Goal: Task Accomplishment & Management: Use online tool/utility

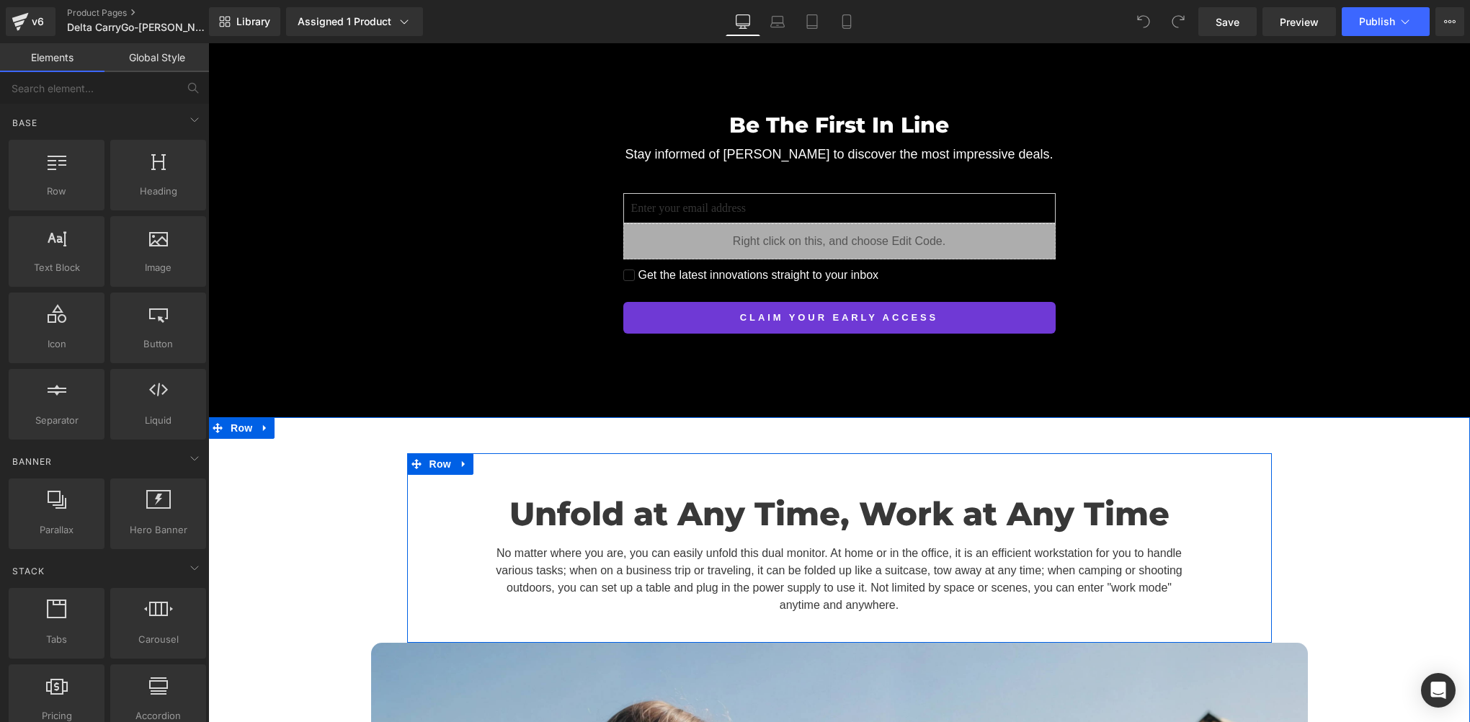
scroll to position [4683, 0]
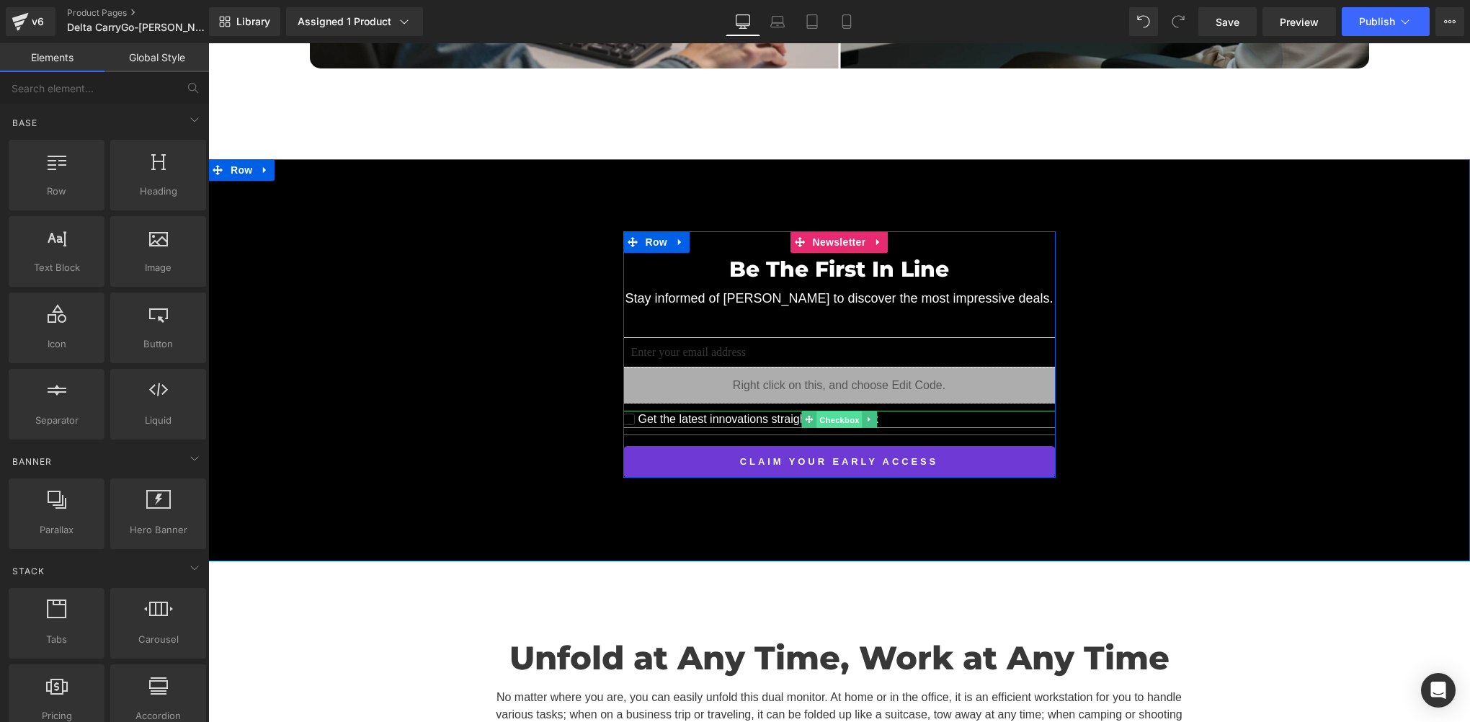
click at [818, 411] on span "Checkbox" at bounding box center [838, 419] width 45 height 17
click at [836, 411] on div "Get the latest innovations straight to your inbox Checkbox" at bounding box center [839, 419] width 432 height 17
click at [483, 349] on div "Be The First In Line Heading Stay informed of Delta CarryGo to discover the mos…" at bounding box center [838, 354] width 1261 height 246
click at [455, 336] on div "Be The First In Line Heading Stay informed of Delta CarryGo to discover the mos…" at bounding box center [838, 354] width 1261 height 246
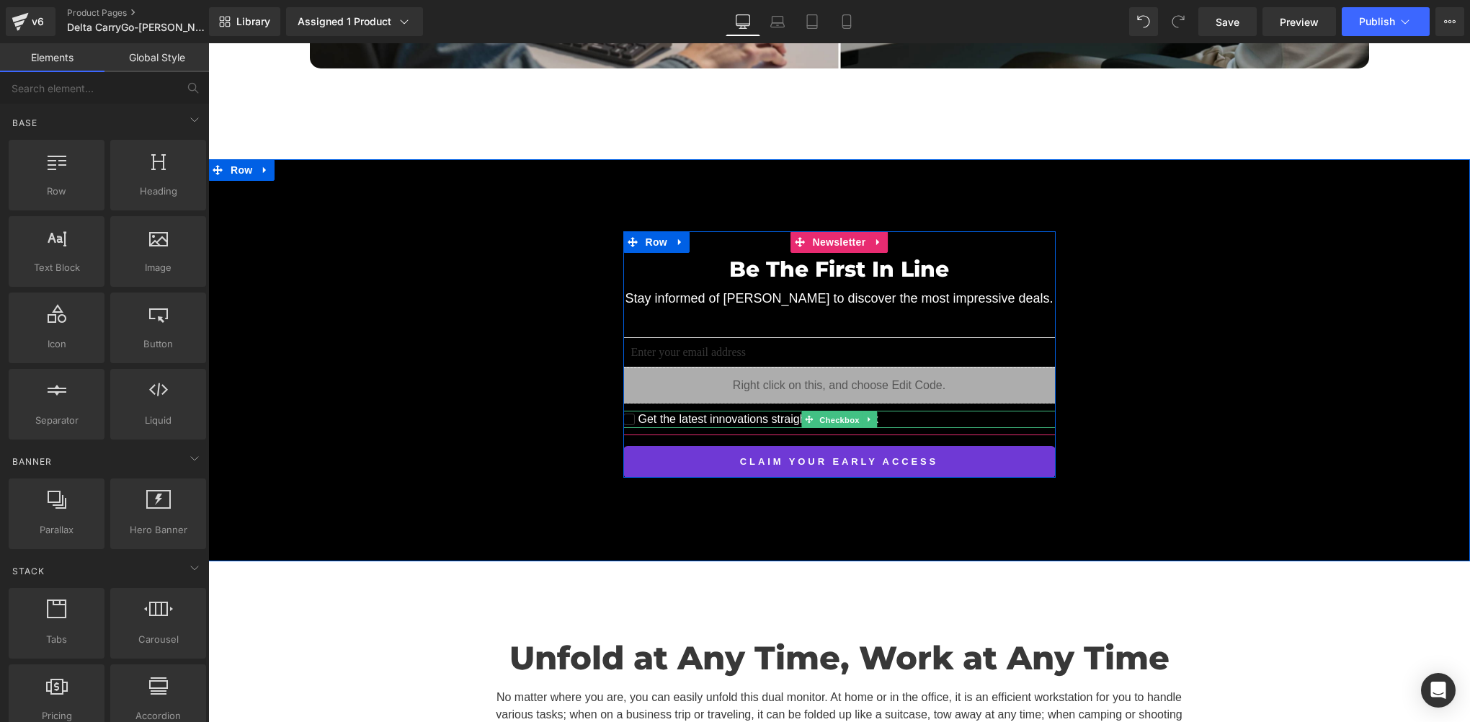
click at [455, 336] on div "Be The First In Line Heading Stay informed of Delta CarryGo to discover the mos…" at bounding box center [838, 354] width 1261 height 246
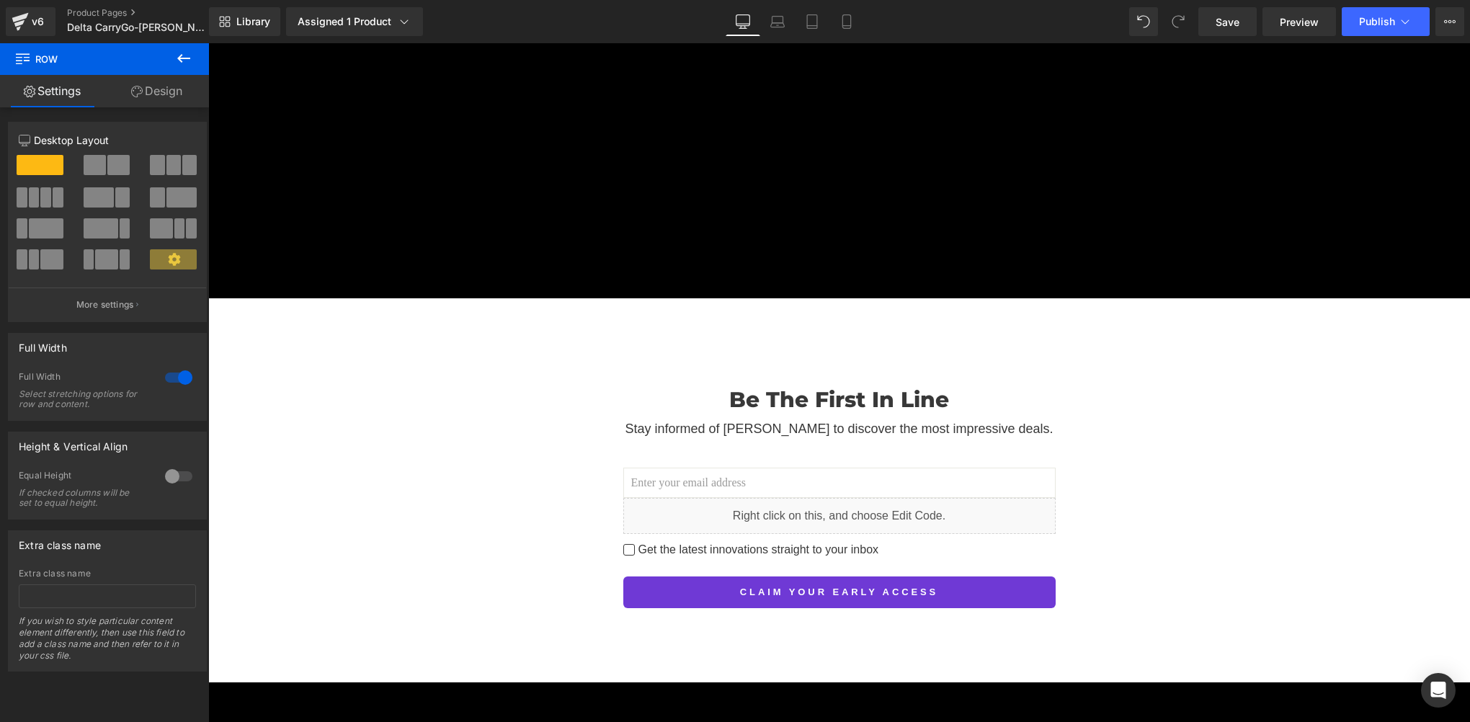
scroll to position [7060, 0]
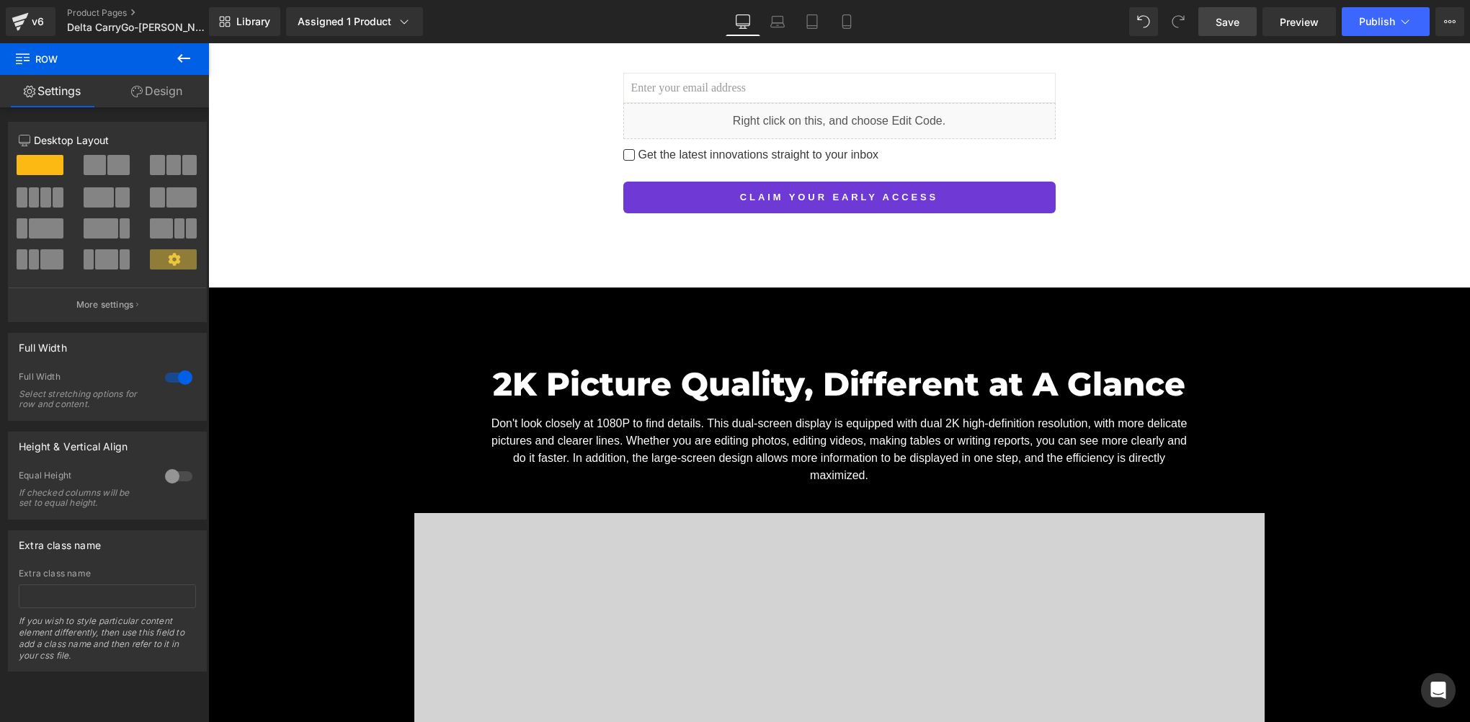
click at [1231, 27] on span "Save" at bounding box center [1227, 21] width 24 height 15
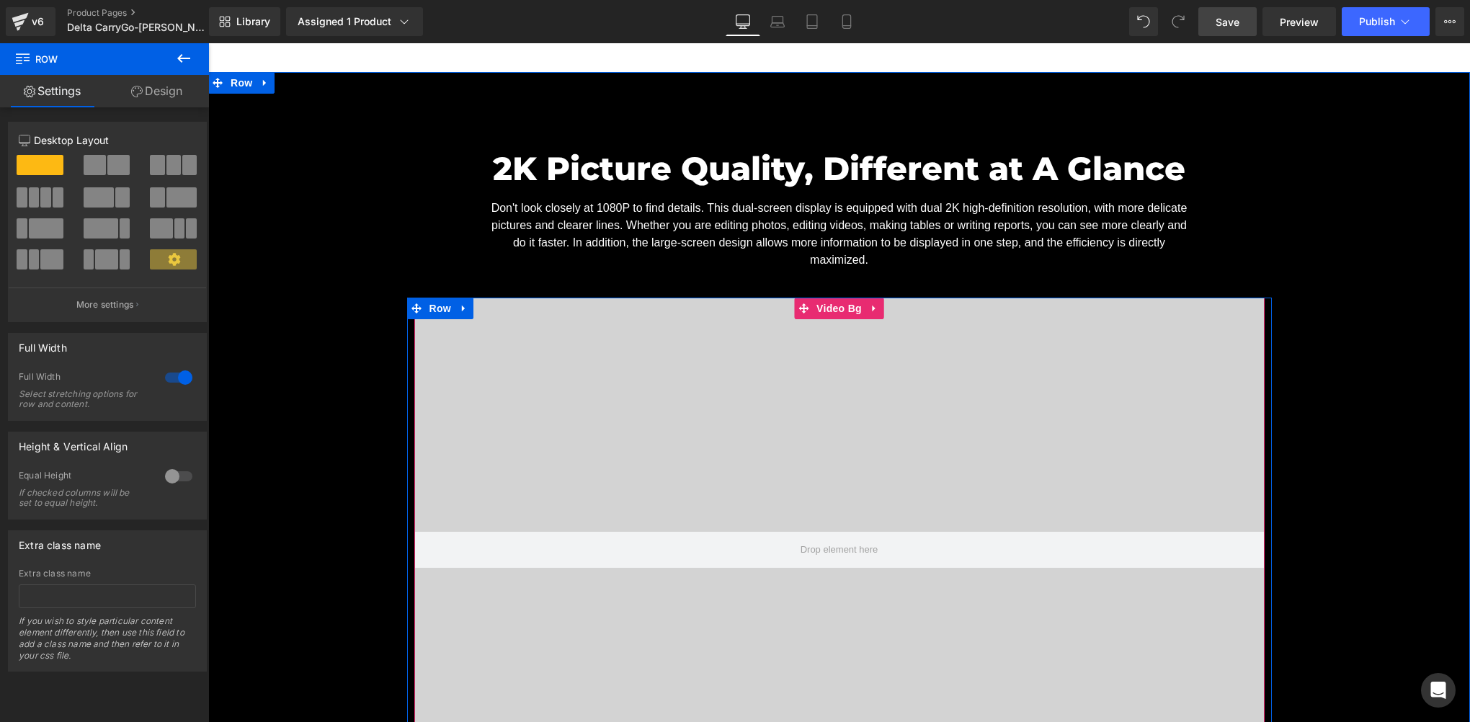
scroll to position [7276, 0]
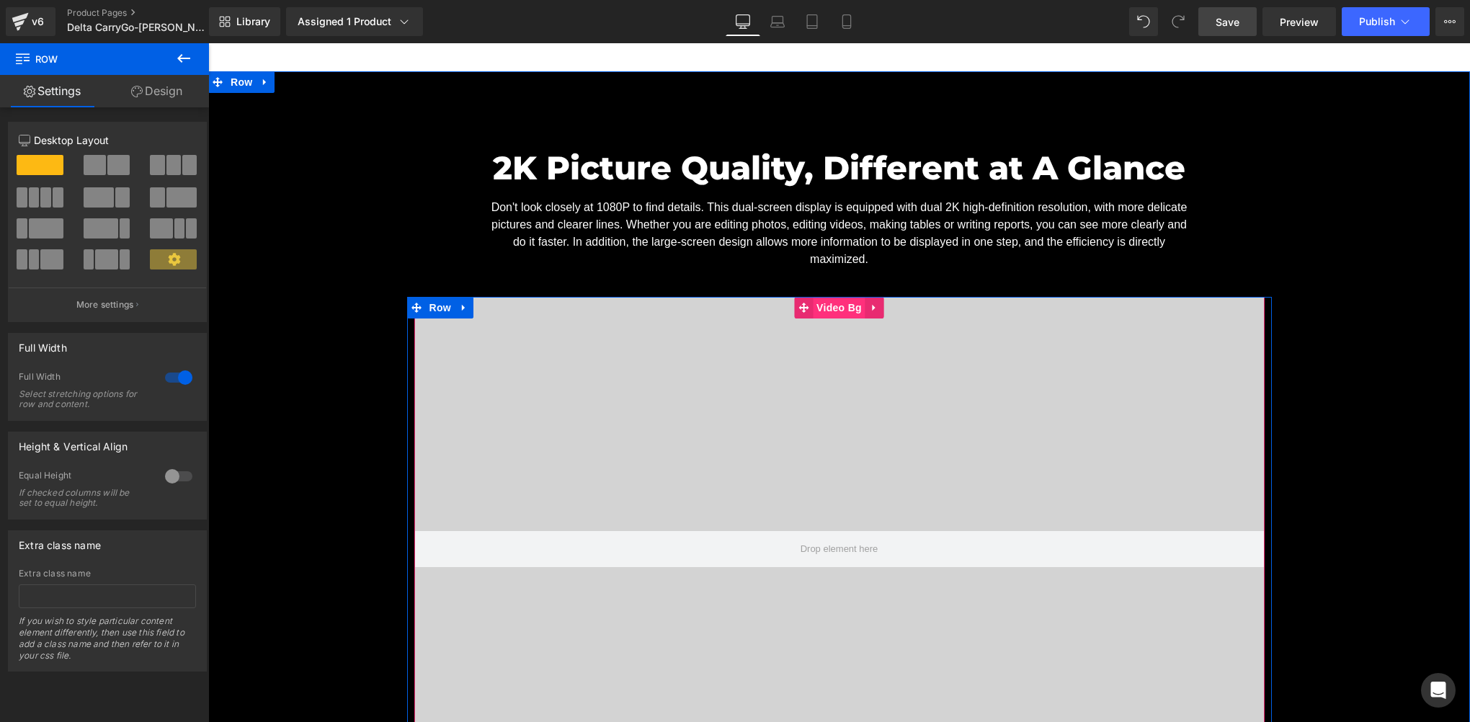
click at [831, 297] on span "Video Bg" at bounding box center [839, 308] width 53 height 22
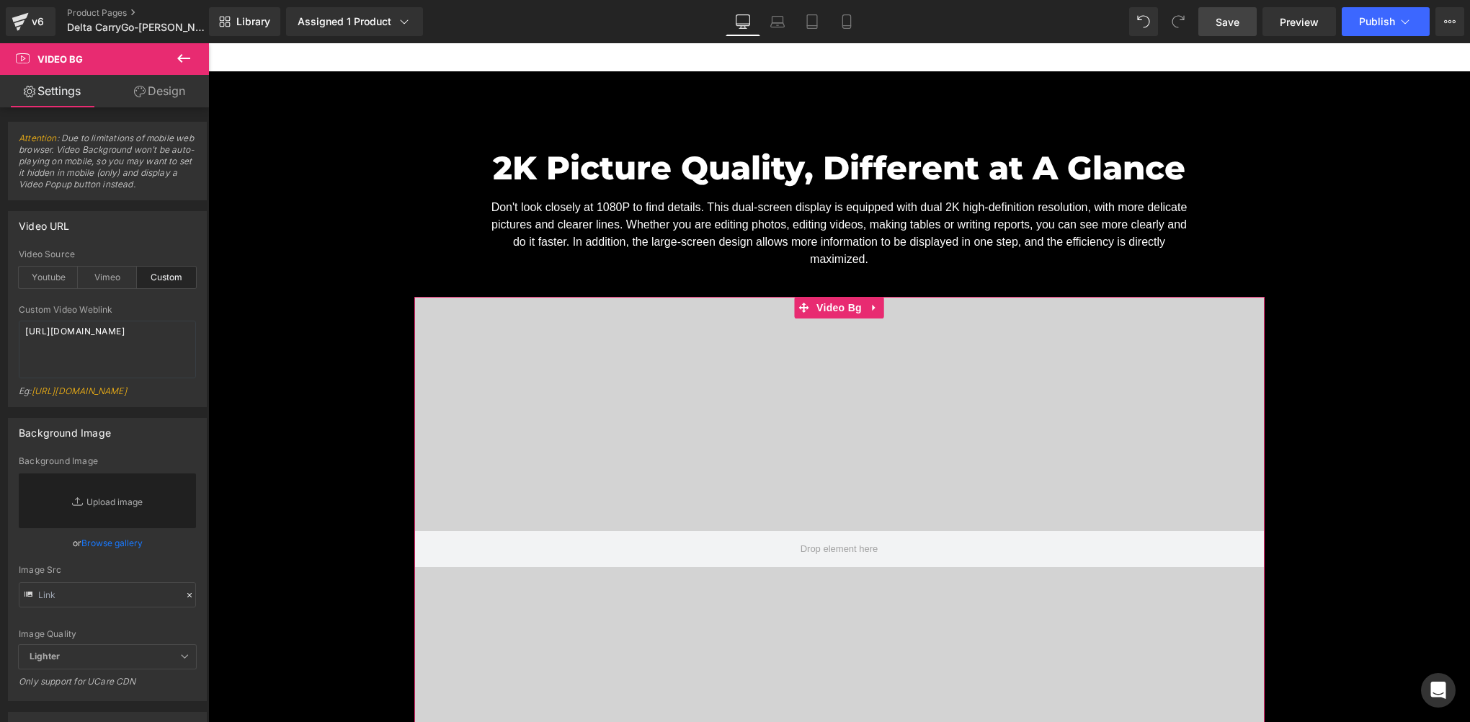
click at [160, 88] on link "Design" at bounding box center [159, 91] width 104 height 32
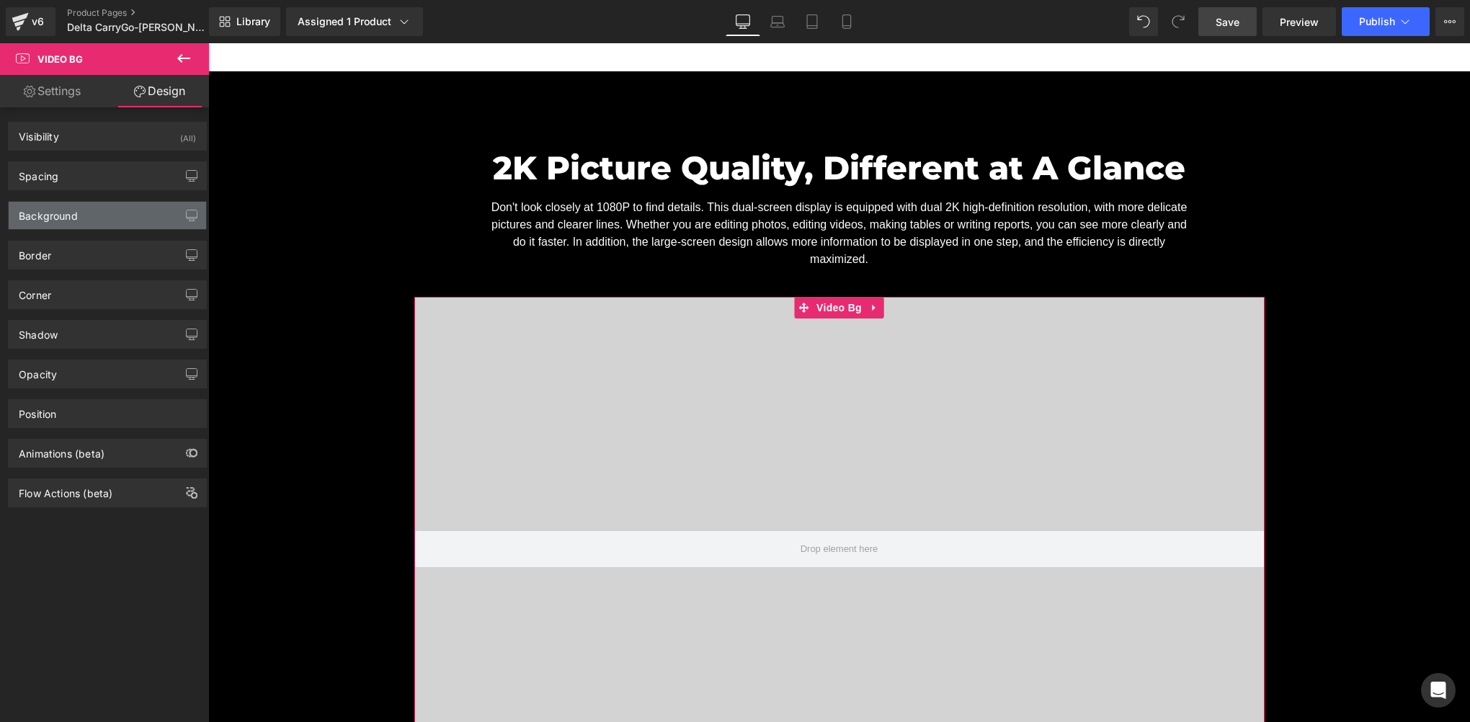
click at [81, 218] on div "Background" at bounding box center [107, 215] width 197 height 27
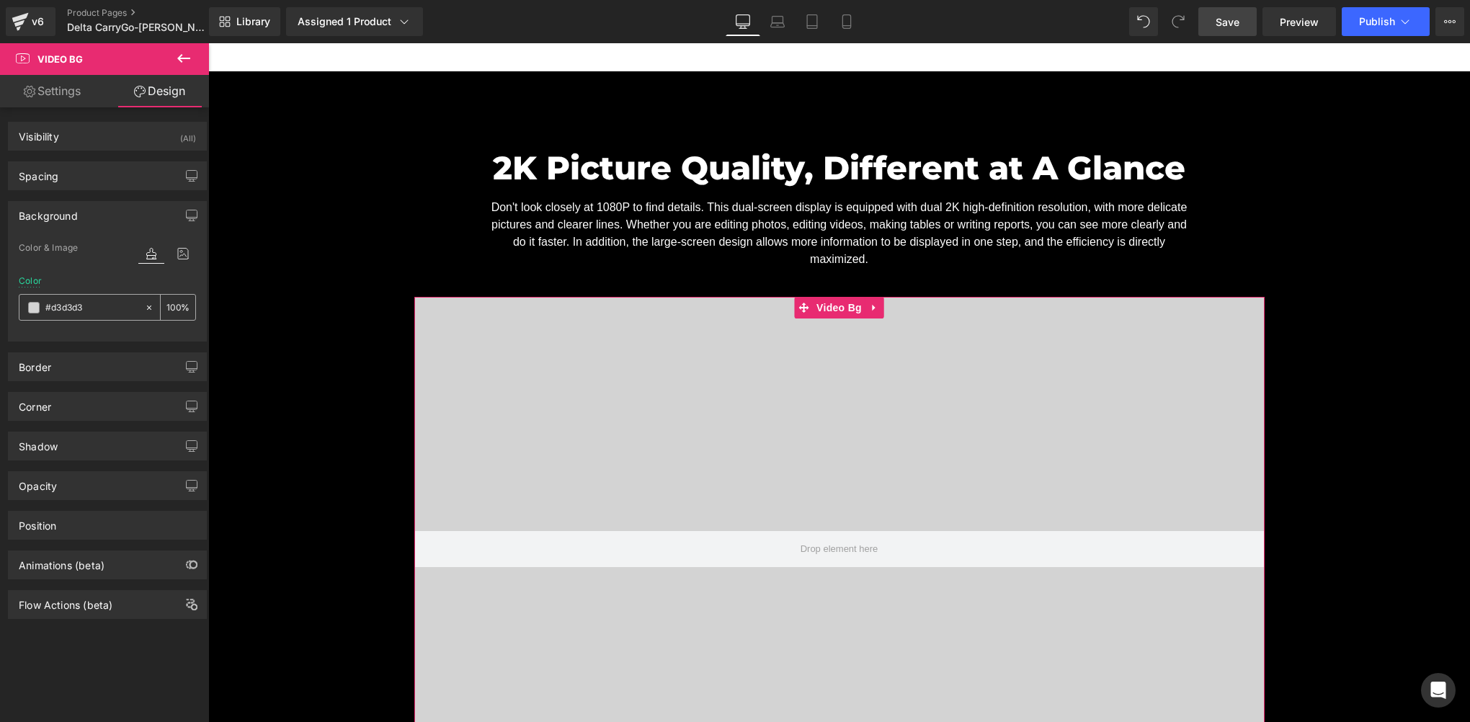
drag, startPoint x: 143, startPoint y: 304, endPoint x: 76, endPoint y: 281, distance: 71.5
click at [144, 304] on icon at bounding box center [149, 308] width 10 height 10
type input "none"
type input "0"
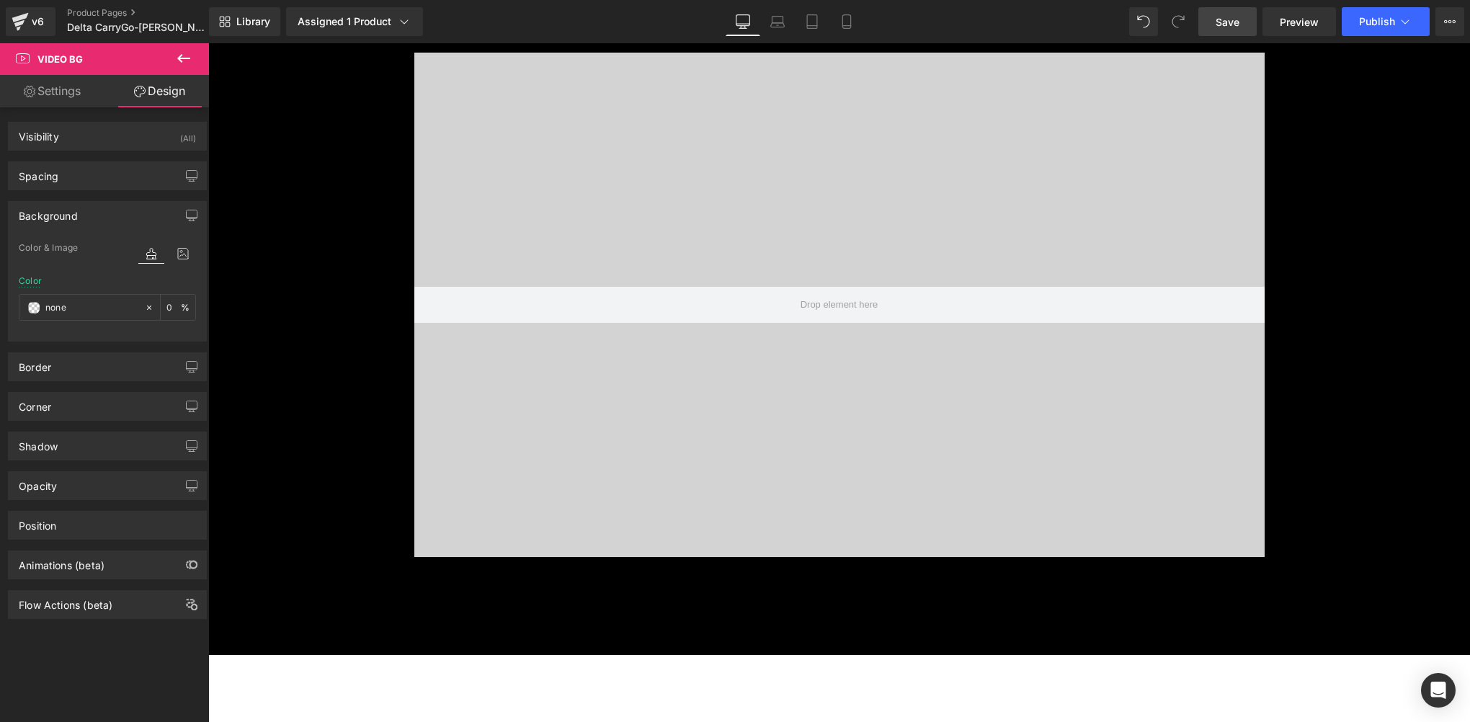
scroll to position [7493, 0]
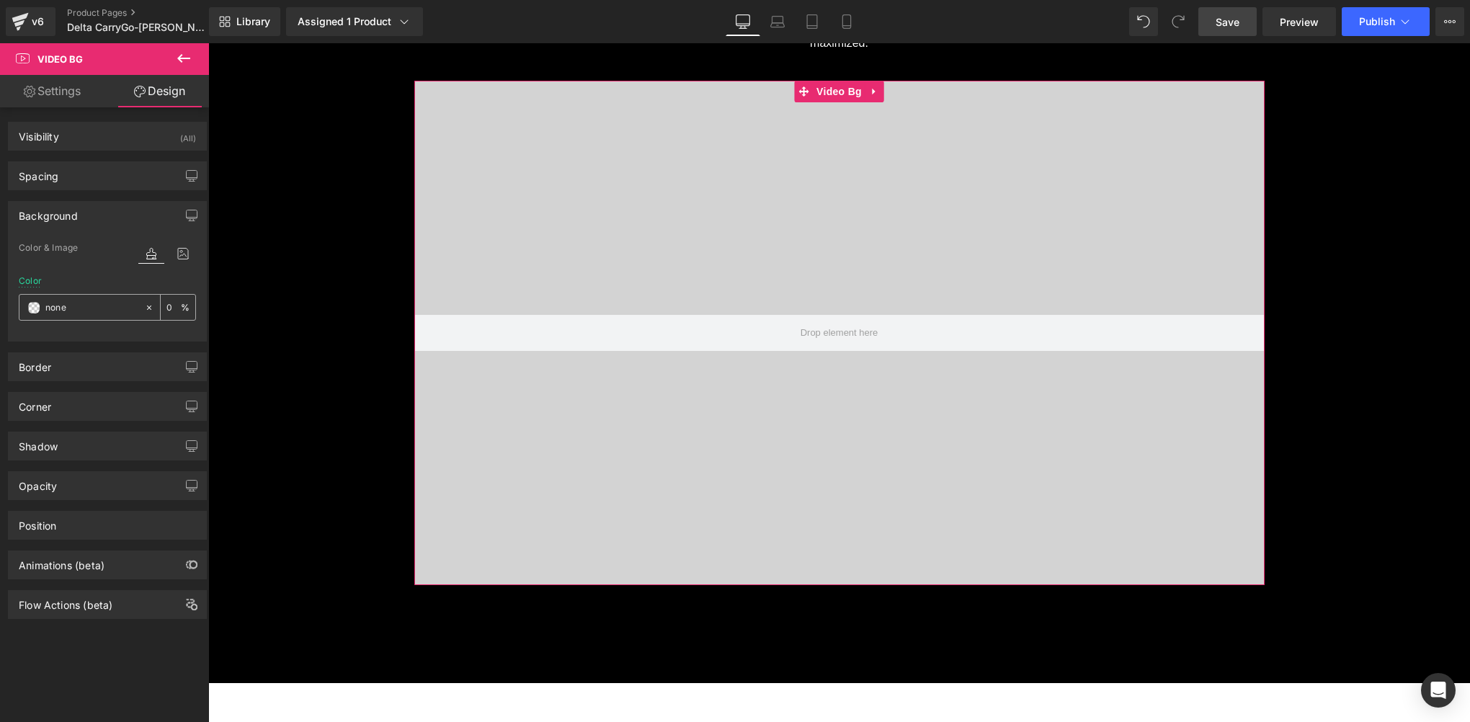
click at [34, 304] on span at bounding box center [34, 308] width 12 height 12
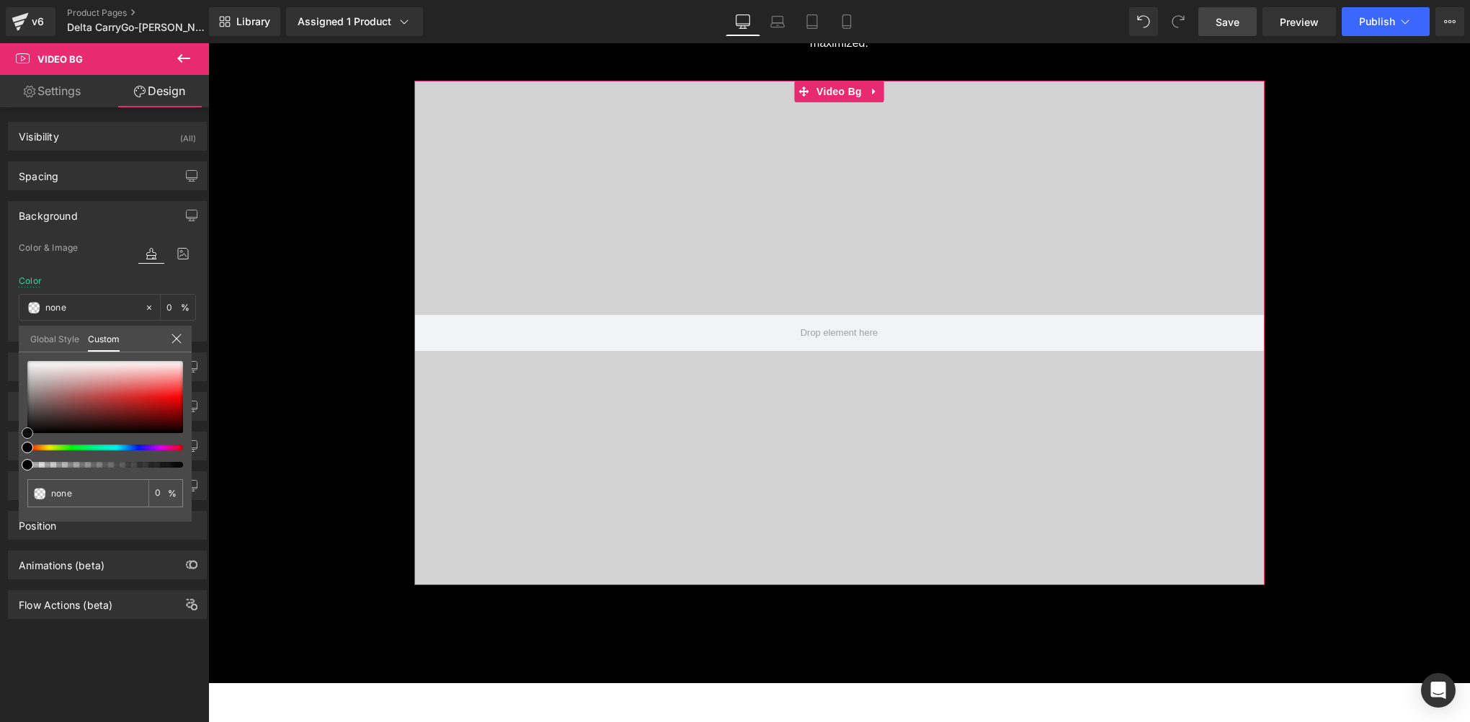
type input "#9c8b8b"
type input "100"
type input "#9c8b8b"
type input "100"
type input "#6b5b5b"
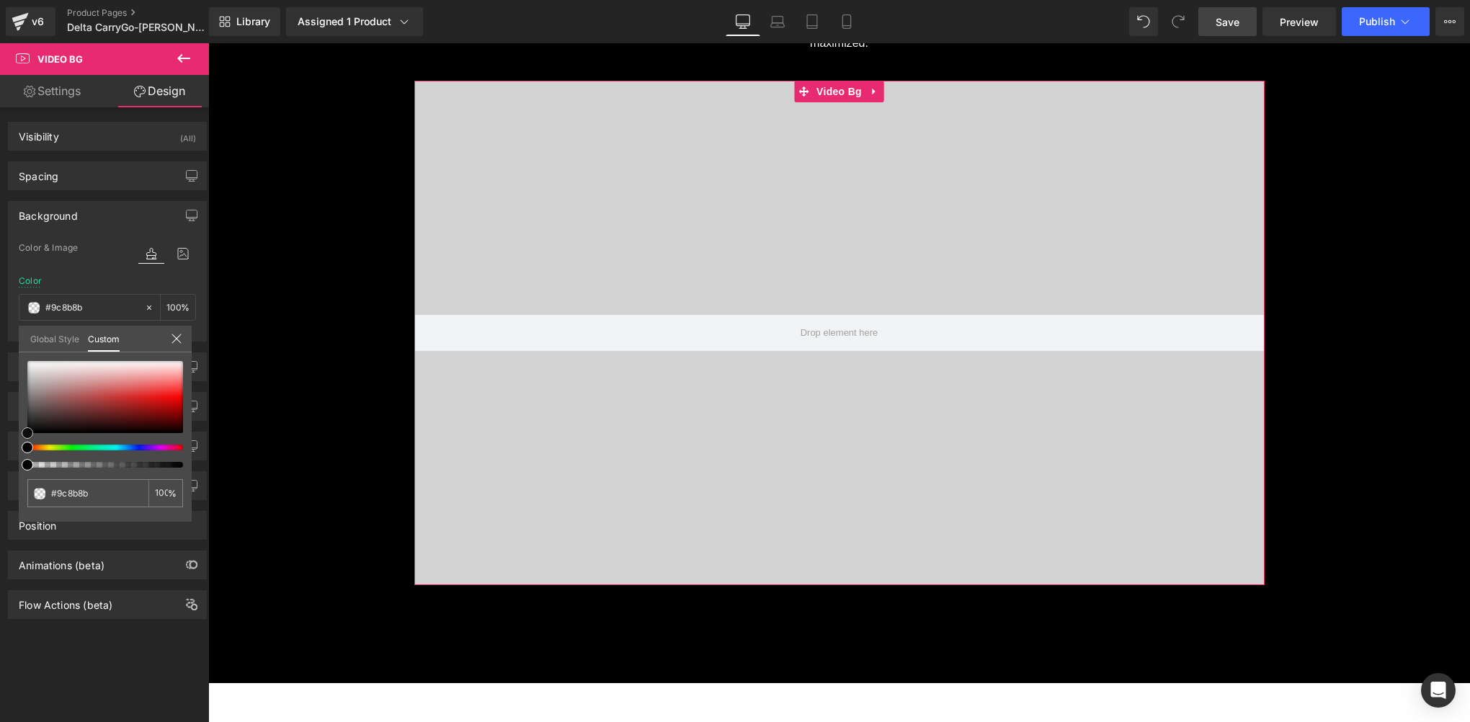
type input "#6b5b5b"
type input "#443a3a"
type input "#181515"
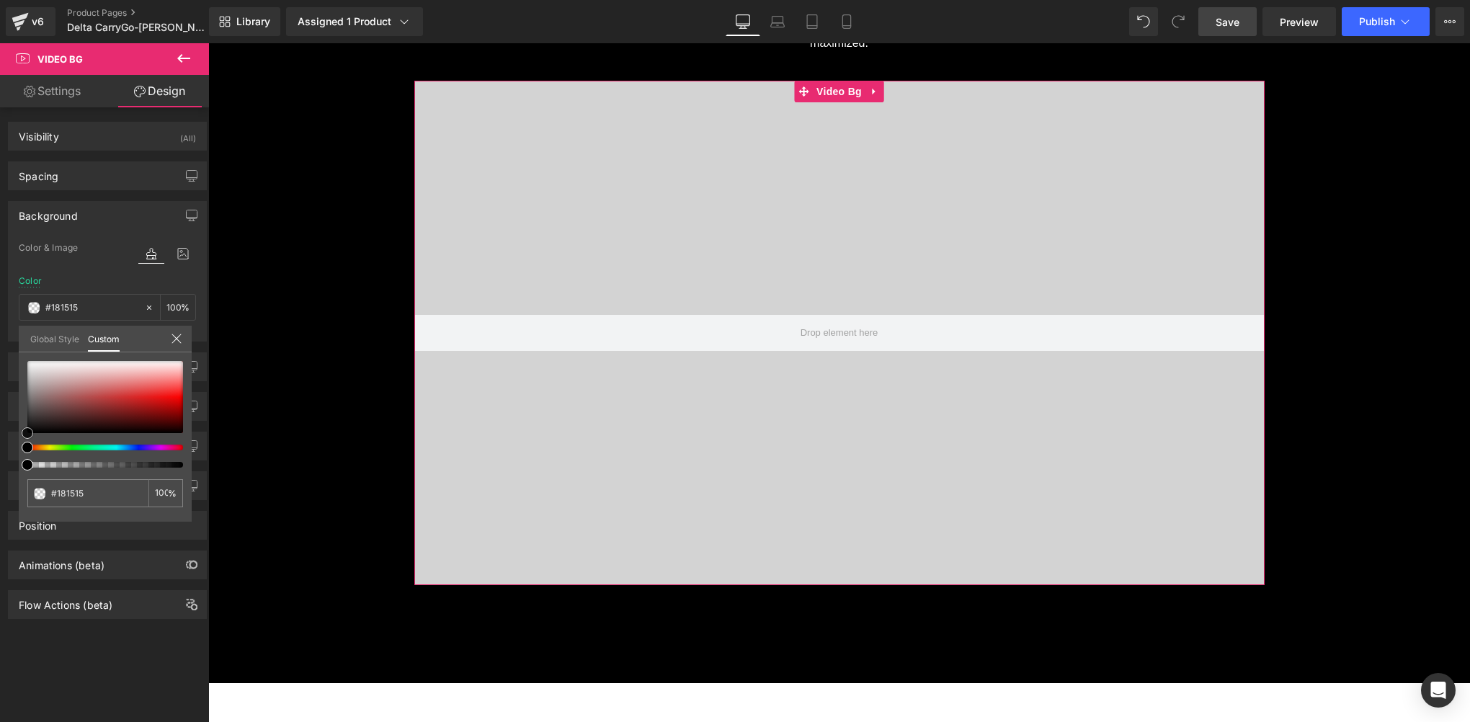
type input "#000000"
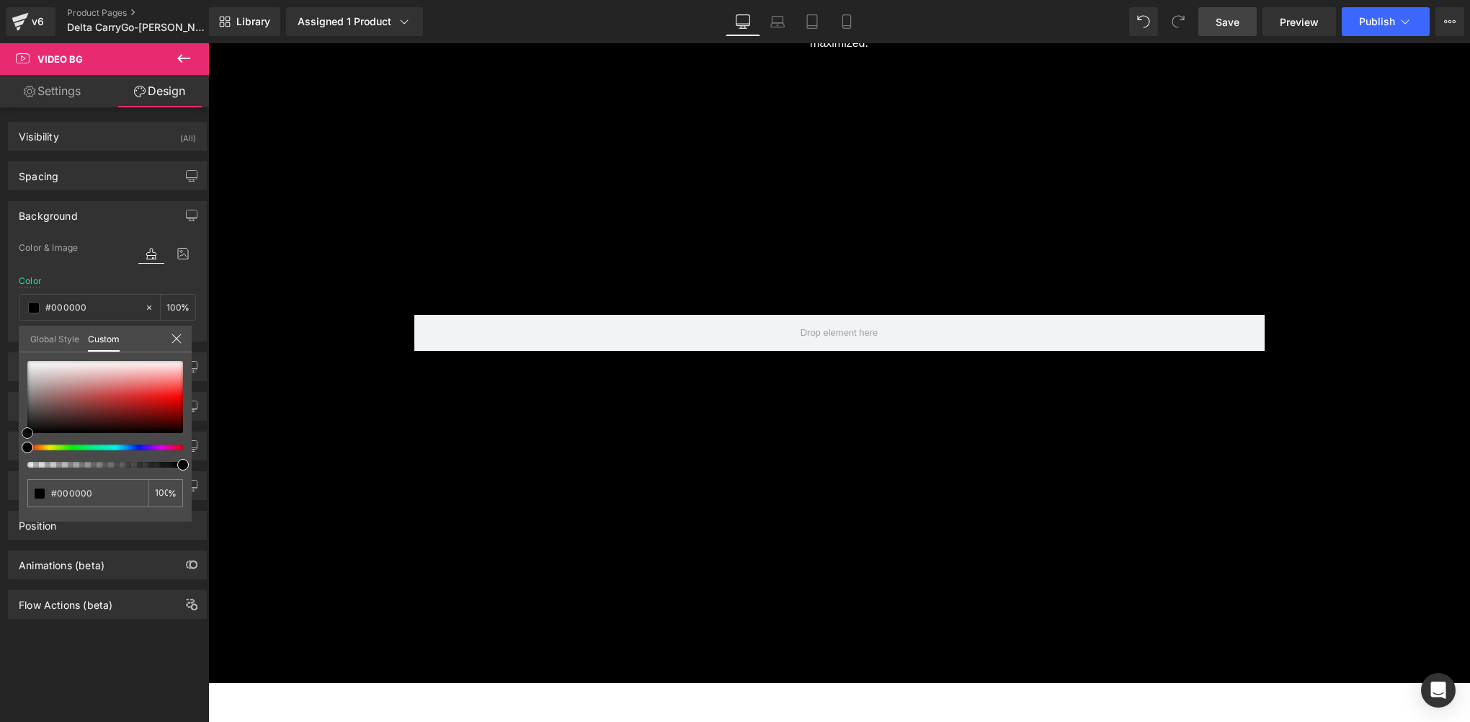
drag, startPoint x: 40, startPoint y: 399, endPoint x: -3, endPoint y: 489, distance: 99.6
click at [0, 489] on html "Video Bg You are previewing how the will restyle your page. You can not edit El…" at bounding box center [735, 361] width 1470 height 722
drag, startPoint x: 1222, startPoint y: 24, endPoint x: 496, endPoint y: 392, distance: 813.6
click at [1222, 24] on span "Save" at bounding box center [1227, 21] width 24 height 15
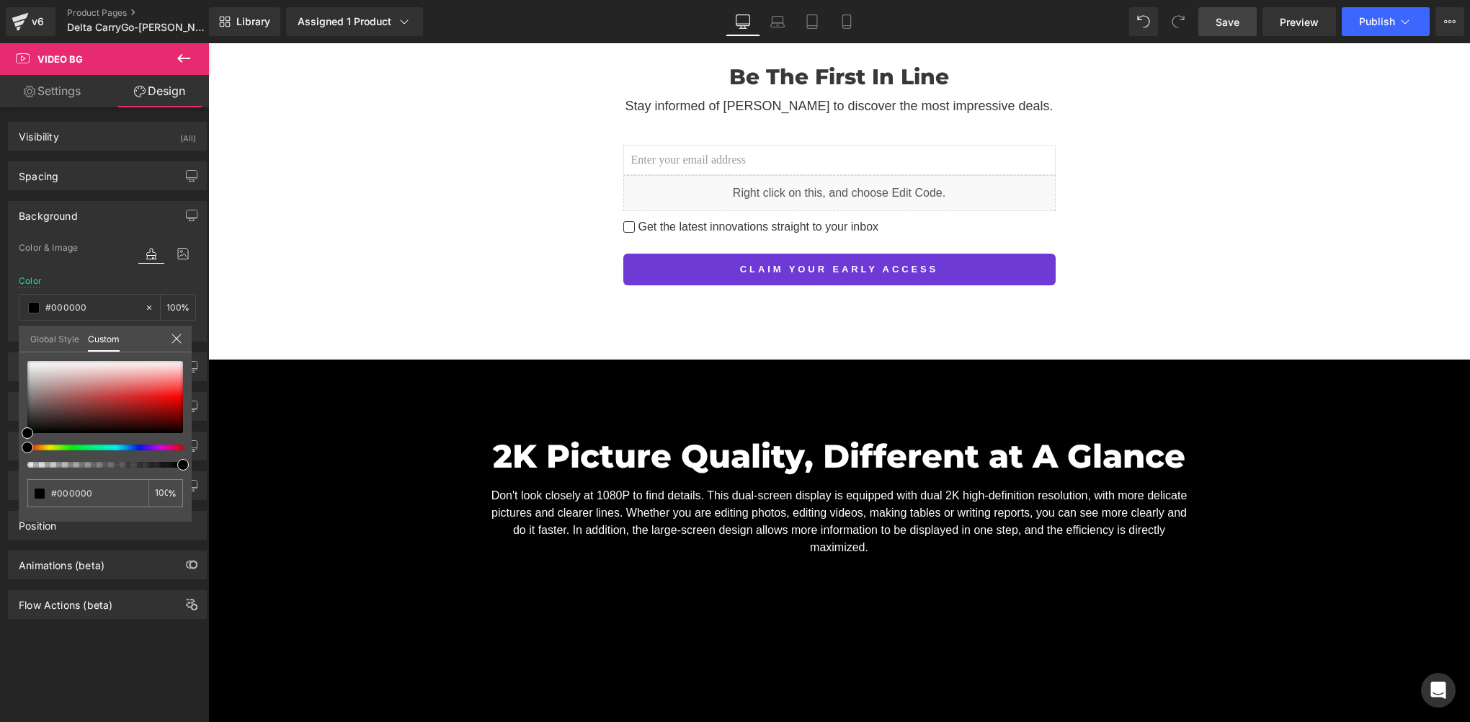
scroll to position [6772, 0]
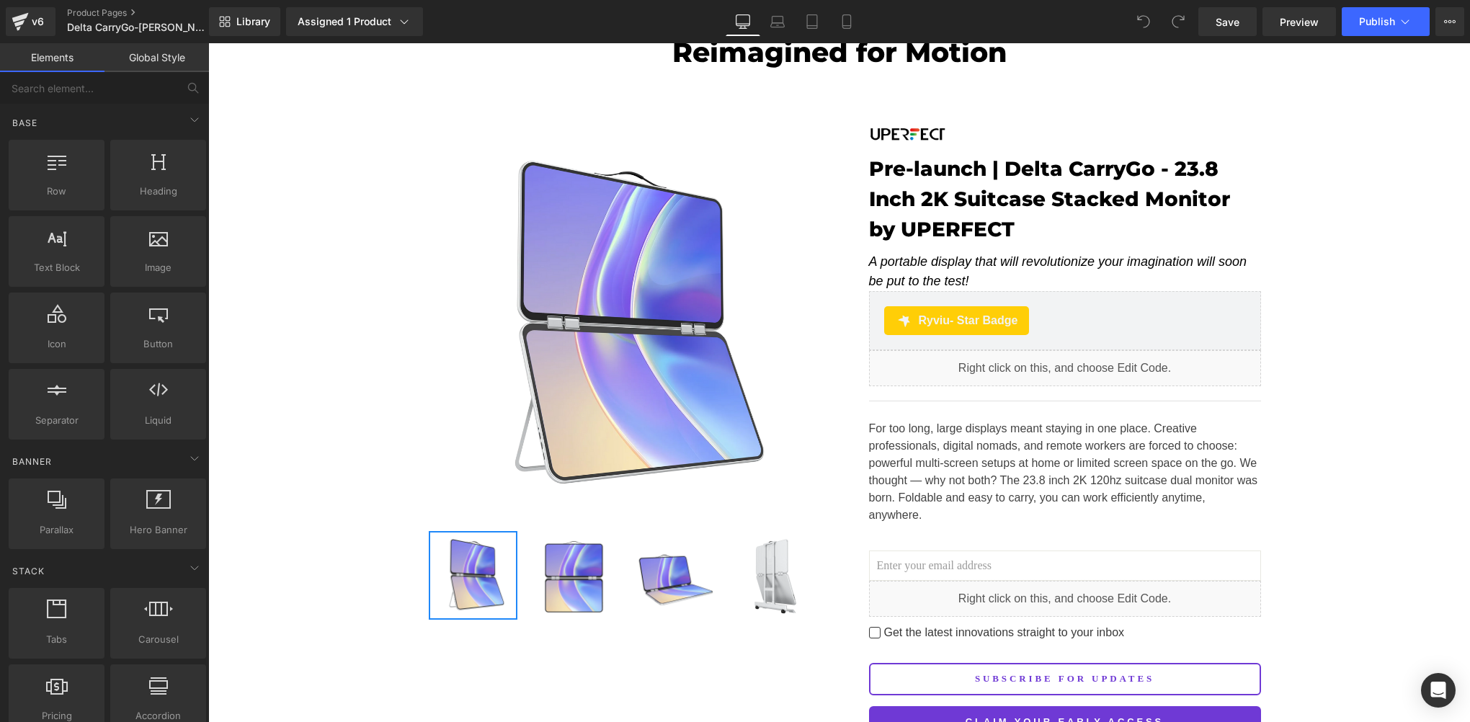
scroll to position [144, 0]
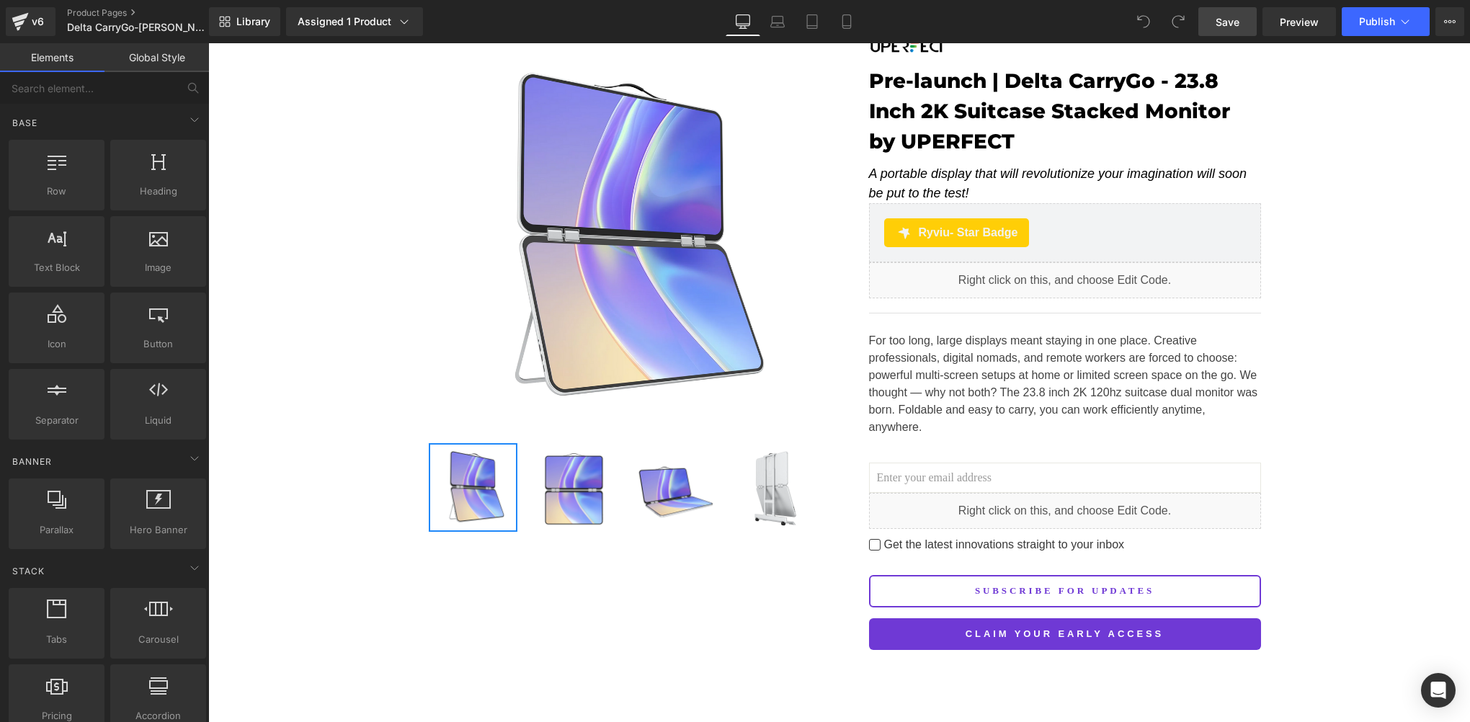
click at [1210, 27] on link "Save" at bounding box center [1227, 21] width 58 height 29
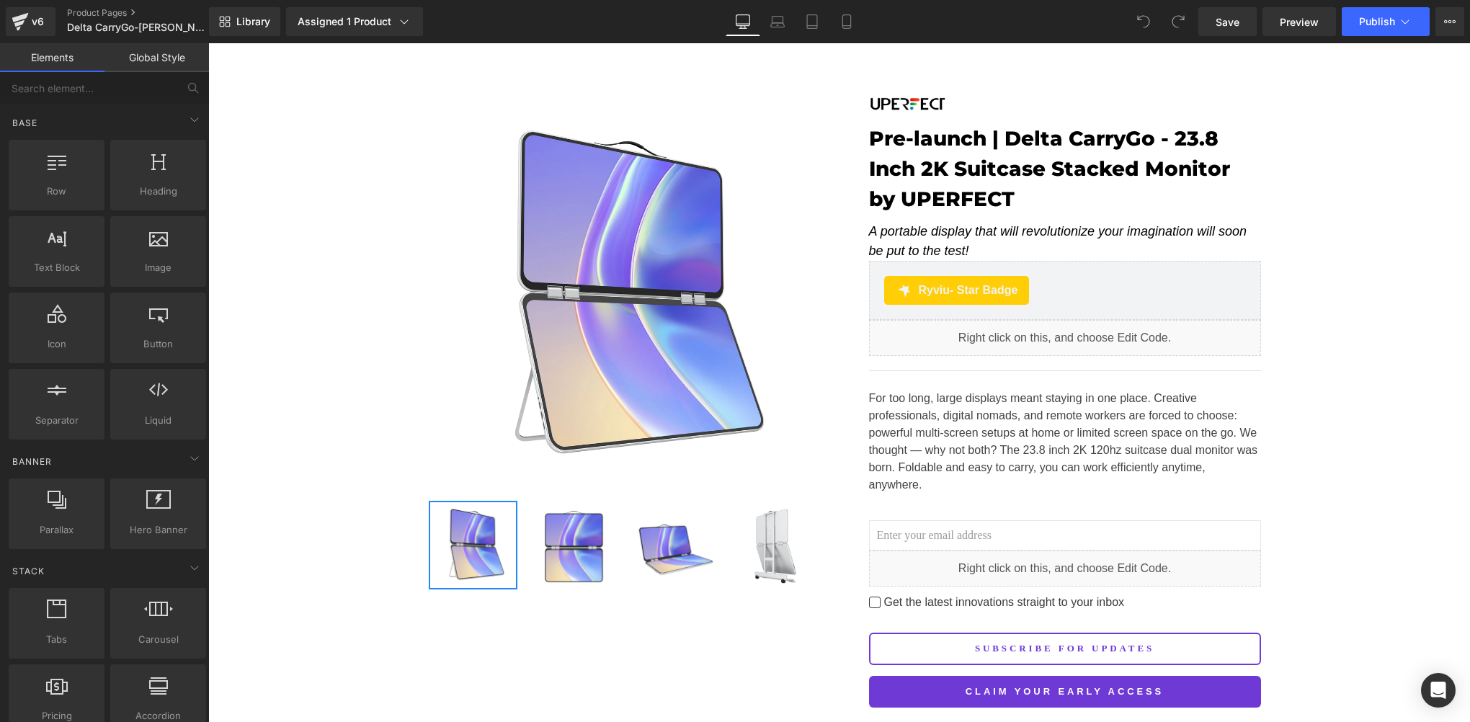
scroll to position [0, 0]
